Goal: Navigation & Orientation: Go to known website

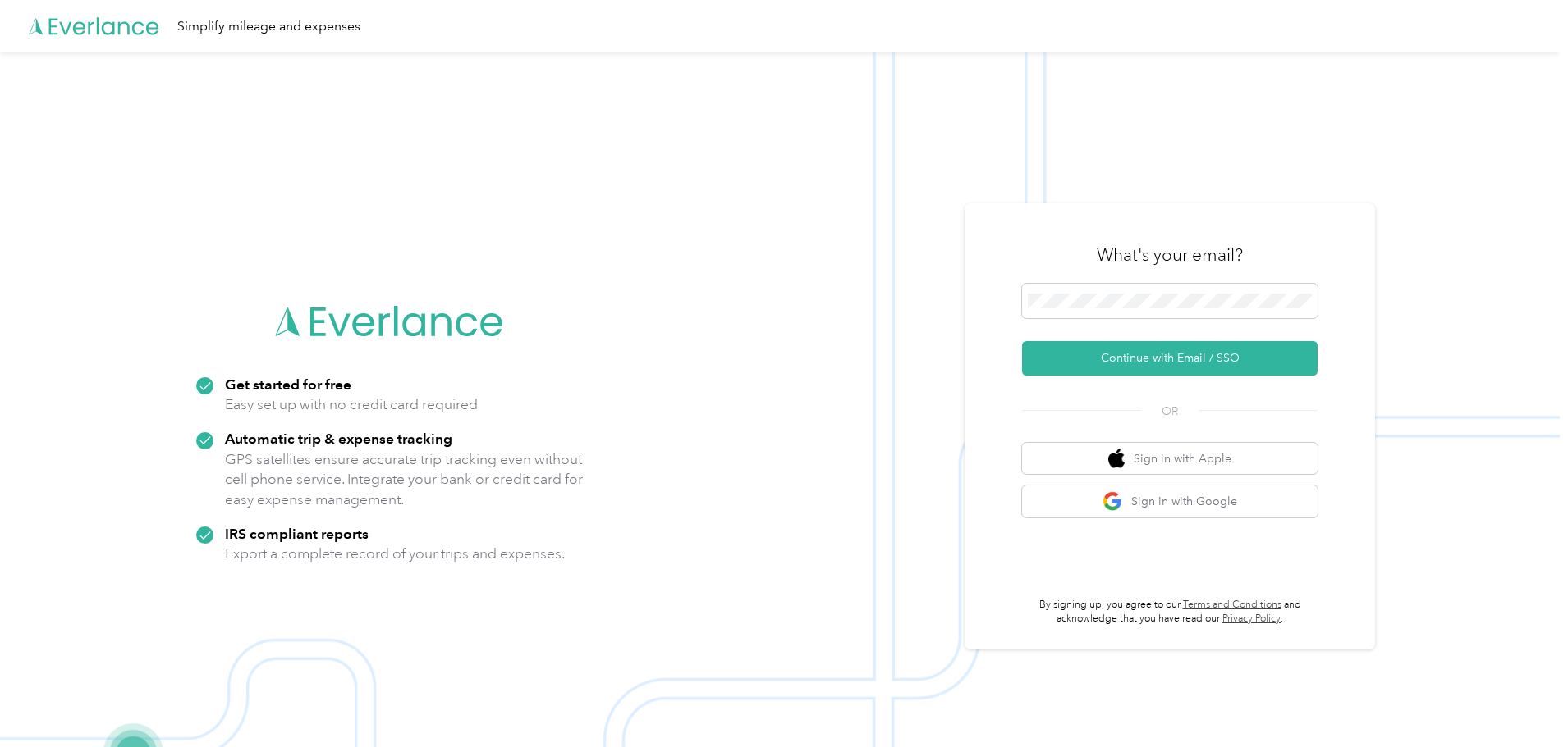
click at [1178, 282] on div "What's your email?" at bounding box center [1170, 255] width 295 height 58
click at [1103, 364] on button "Continue with Email / SSO" at bounding box center [1170, 359] width 295 height 35
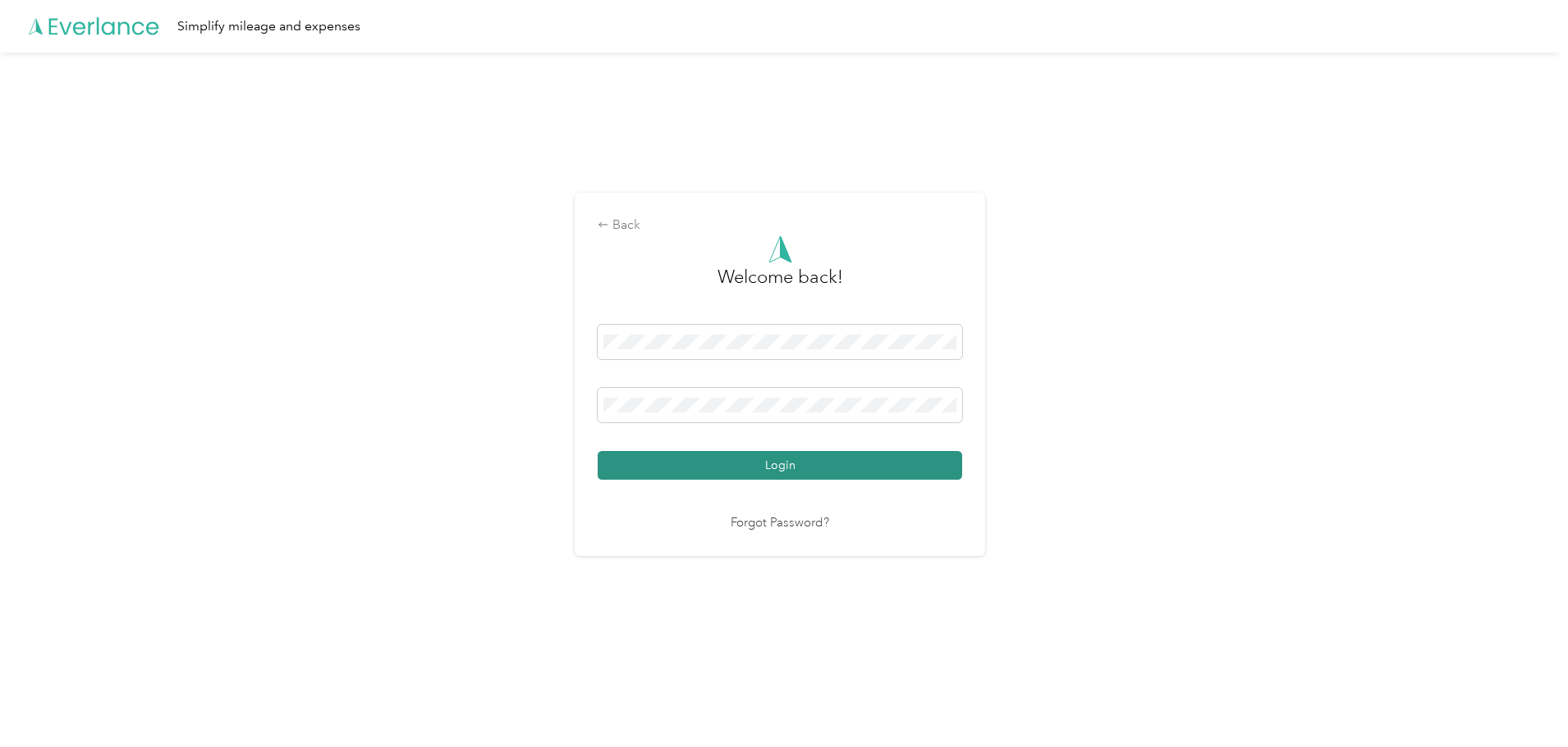
click at [739, 477] on button "Login" at bounding box center [779, 465] width 365 height 29
